Goal: Answer question/provide support: Share knowledge or assist other users

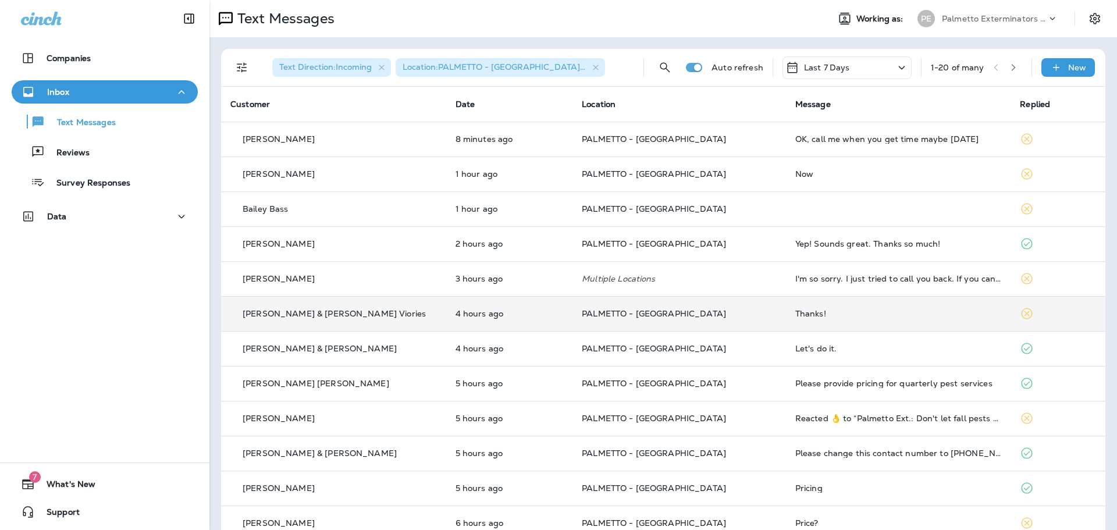
click at [726, 312] on p "PALMETTO - [GEOGRAPHIC_DATA]" at bounding box center [679, 313] width 195 height 9
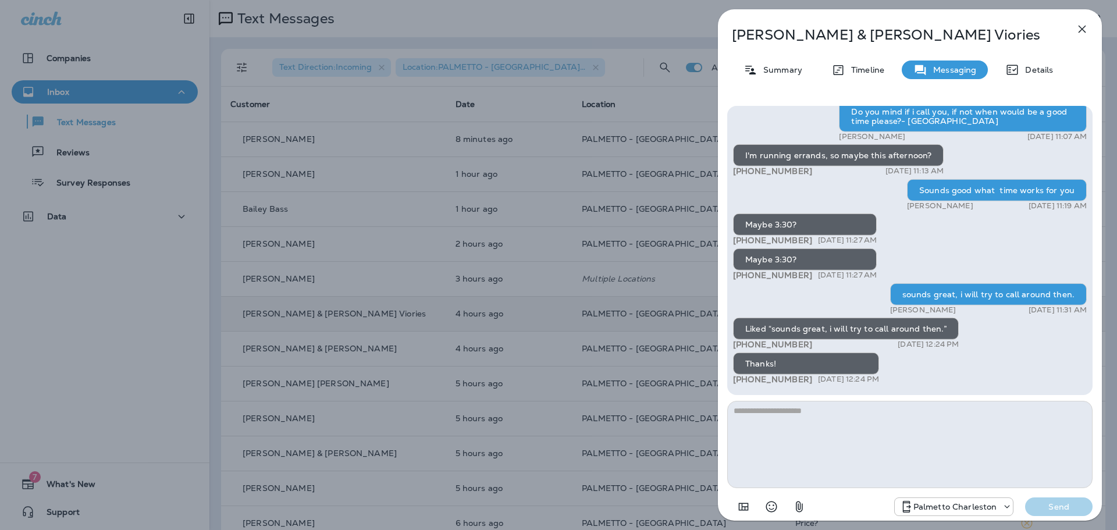
click at [839, 423] on textarea at bounding box center [909, 444] width 365 height 87
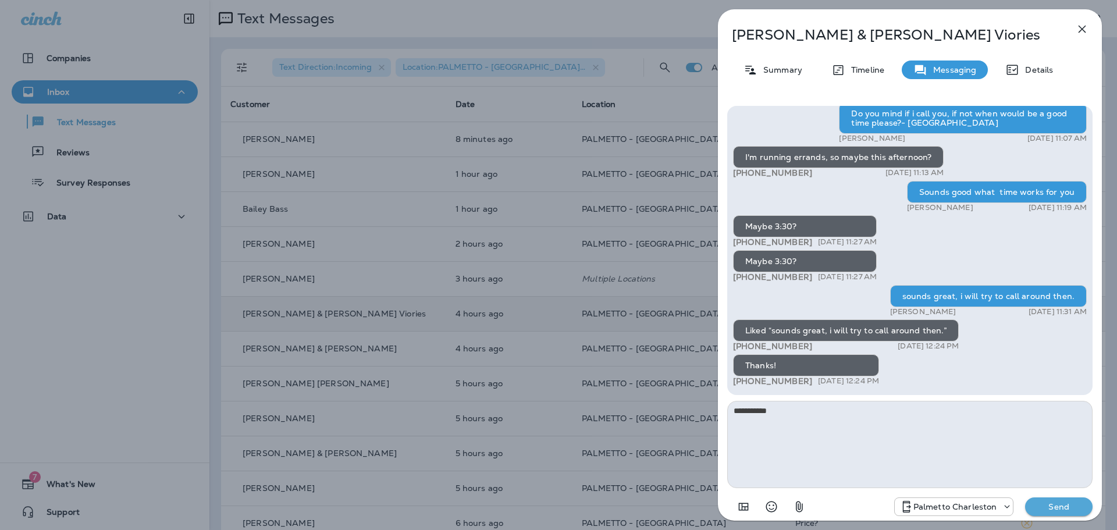
type textarea "**********"
click at [1051, 503] on p "Send" at bounding box center [1058, 506] width 49 height 10
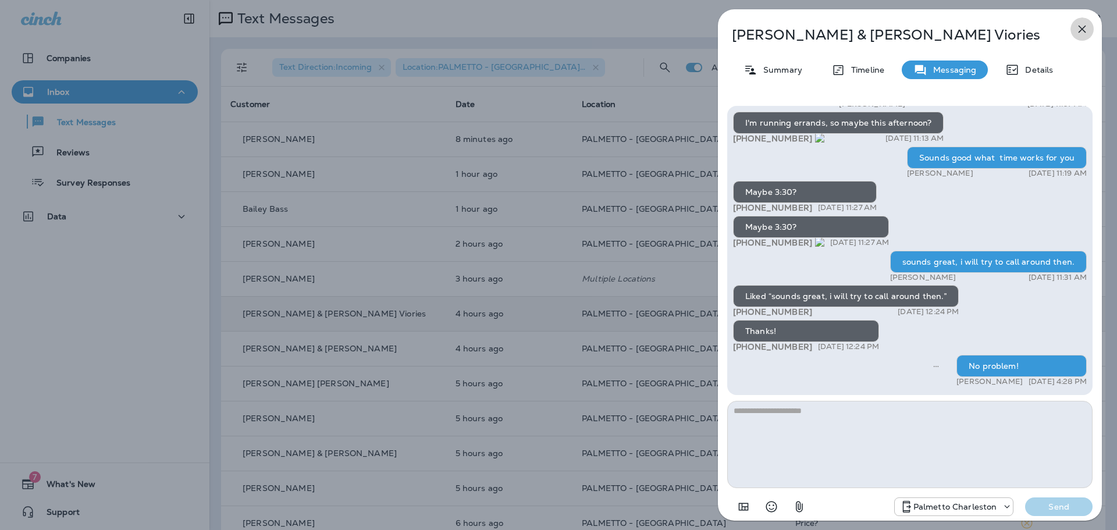
click at [1084, 31] on icon "button" at bounding box center [1082, 30] width 8 height 8
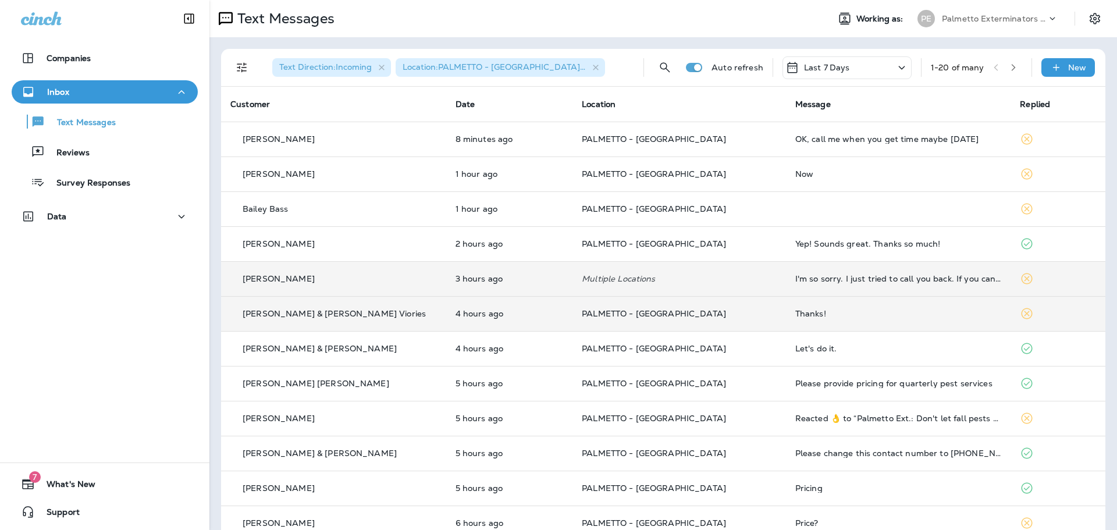
click at [747, 273] on td "Multiple Locations" at bounding box center [678, 278] width 213 height 35
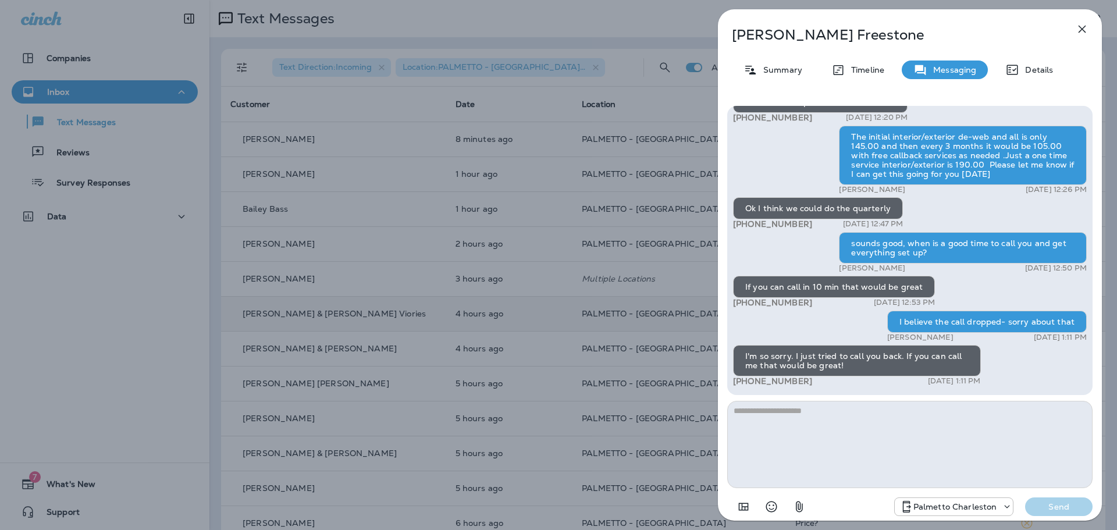
click at [1080, 28] on icon "button" at bounding box center [1082, 29] width 14 height 14
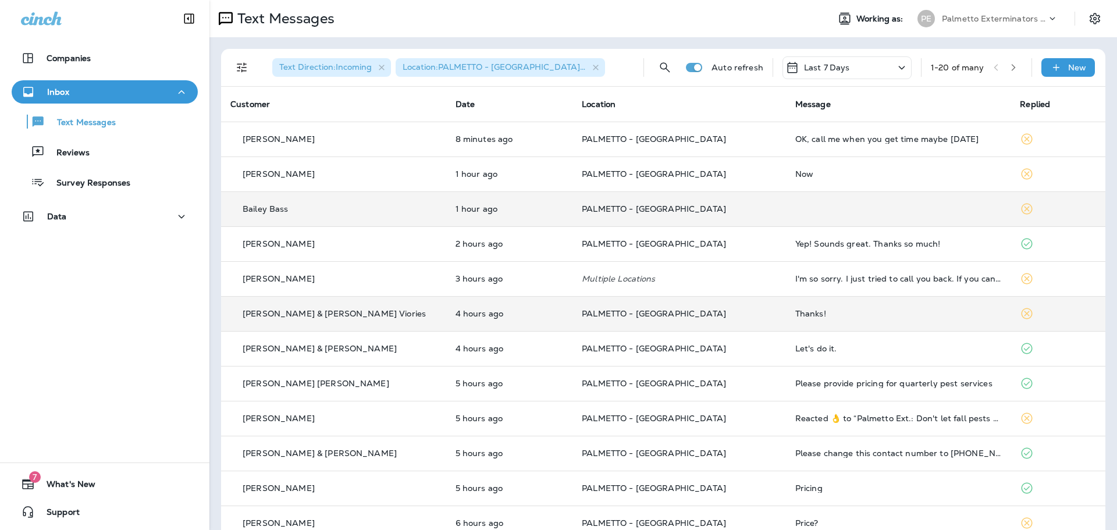
click at [786, 211] on td at bounding box center [898, 208] width 225 height 35
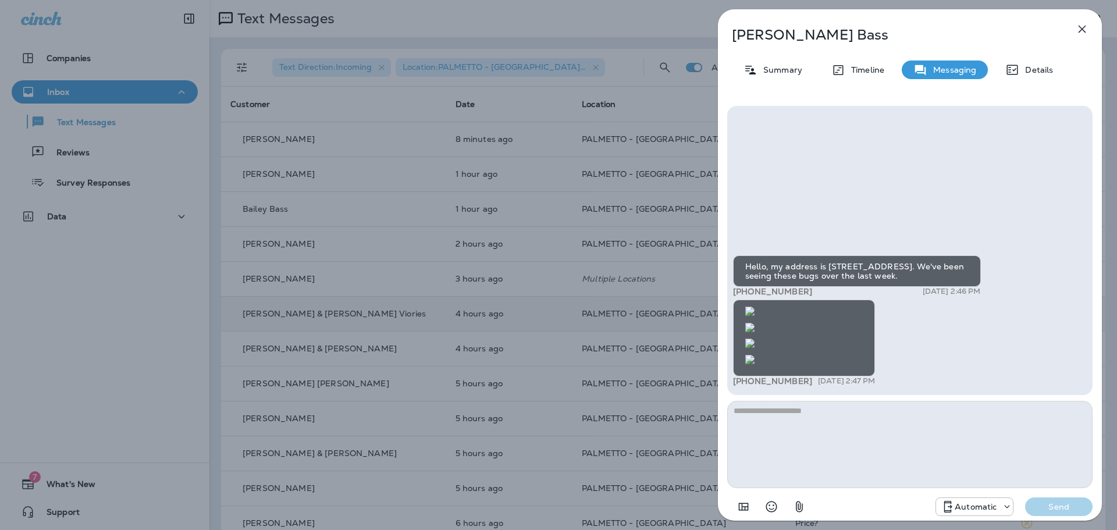
scroll to position [-1004, 0]
click at [1084, 28] on icon "button" at bounding box center [1082, 29] width 14 height 14
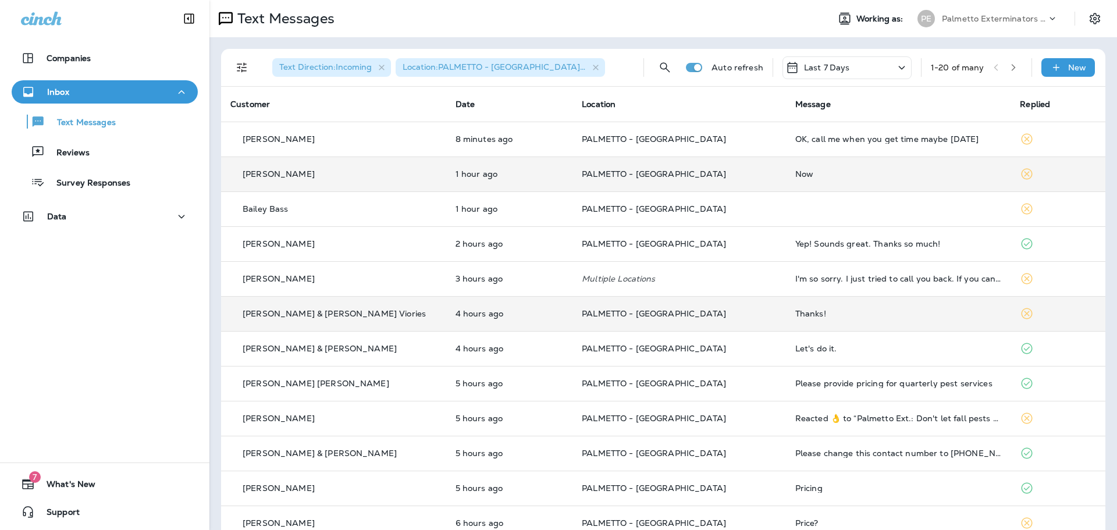
click at [786, 173] on td "Now" at bounding box center [898, 173] width 225 height 35
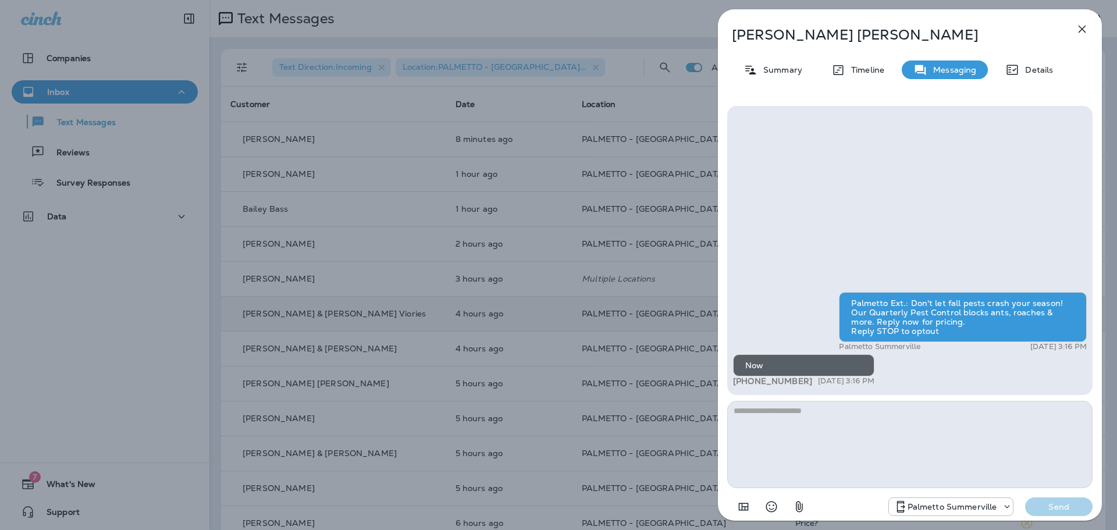
click at [1085, 30] on icon "button" at bounding box center [1082, 29] width 14 height 14
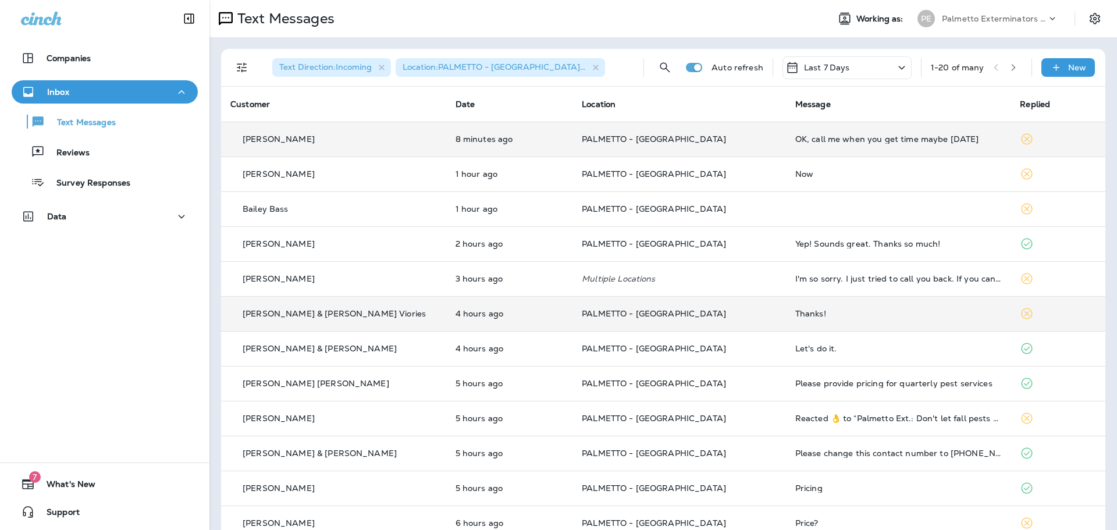
click at [732, 133] on td "PALMETTO - [GEOGRAPHIC_DATA]" at bounding box center [678, 139] width 213 height 35
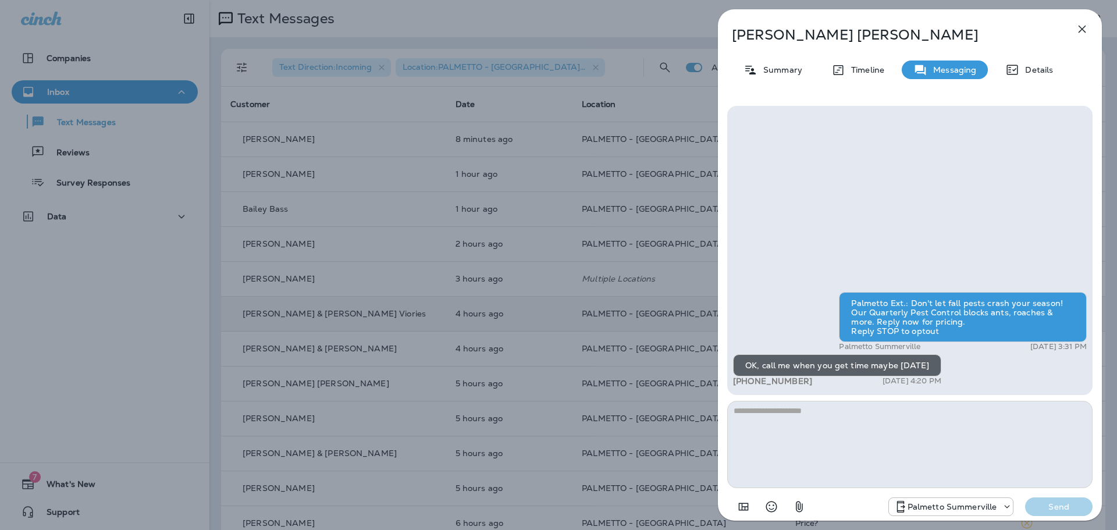
click at [1084, 30] on icon "button" at bounding box center [1082, 30] width 8 height 8
